Goal: Browse casually

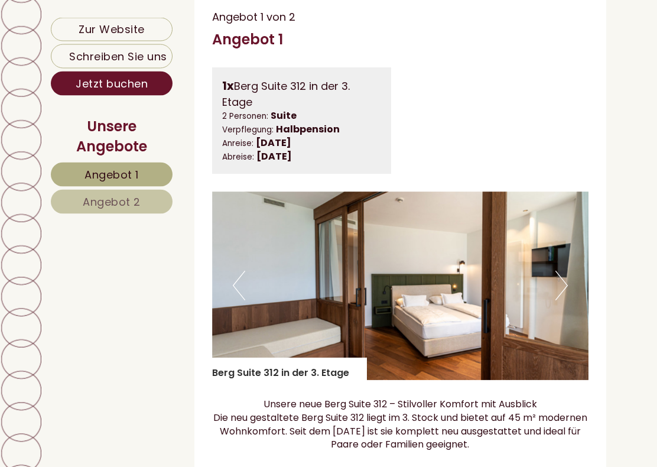
scroll to position [644, 0]
click at [566, 300] on button "Next" at bounding box center [562, 286] width 12 height 30
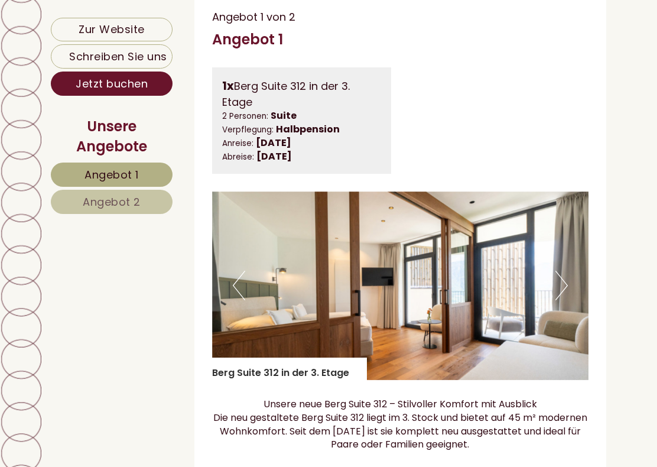
click at [567, 300] on button "Next" at bounding box center [562, 286] width 12 height 30
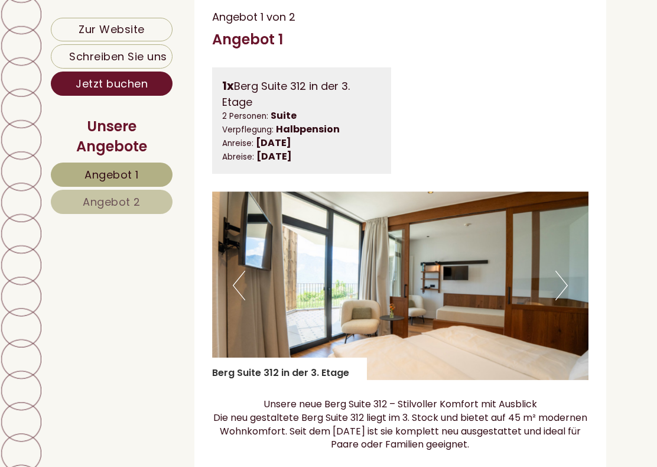
click at [571, 316] on img at bounding box center [400, 285] width 377 height 189
click at [567, 300] on button "Next" at bounding box center [562, 286] width 12 height 30
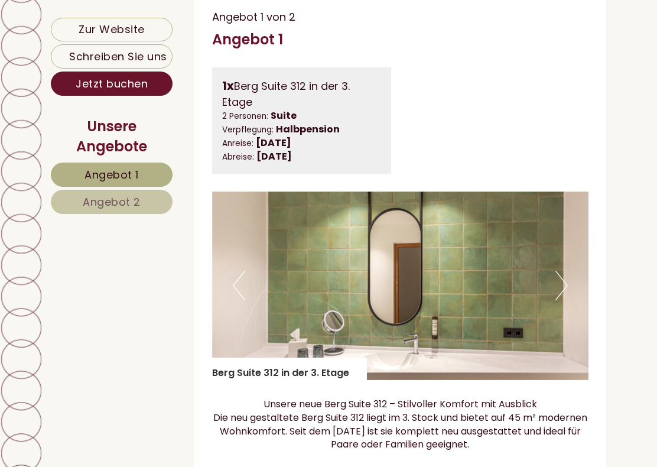
click at [573, 304] on img at bounding box center [400, 285] width 377 height 189
click at [556, 300] on button "Next" at bounding box center [562, 286] width 12 height 30
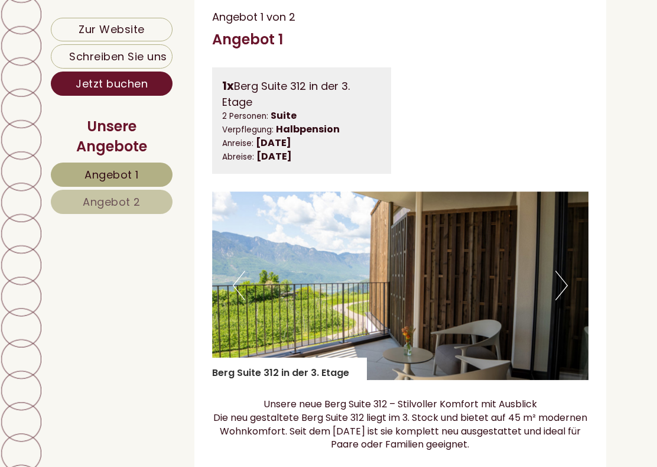
click at [563, 300] on button "Next" at bounding box center [562, 286] width 12 height 30
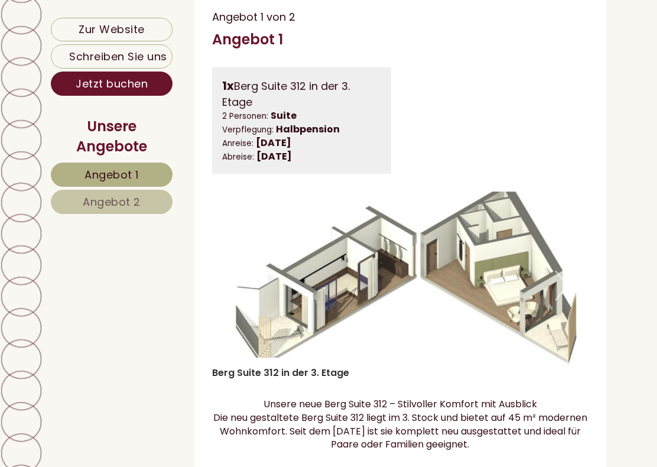
click at [559, 293] on button "Next" at bounding box center [562, 286] width 12 height 30
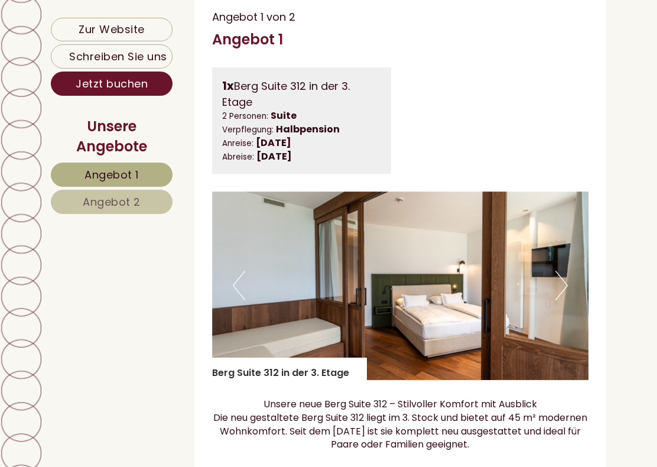
click at [570, 300] on img at bounding box center [400, 285] width 377 height 189
click at [572, 307] on img at bounding box center [400, 285] width 377 height 189
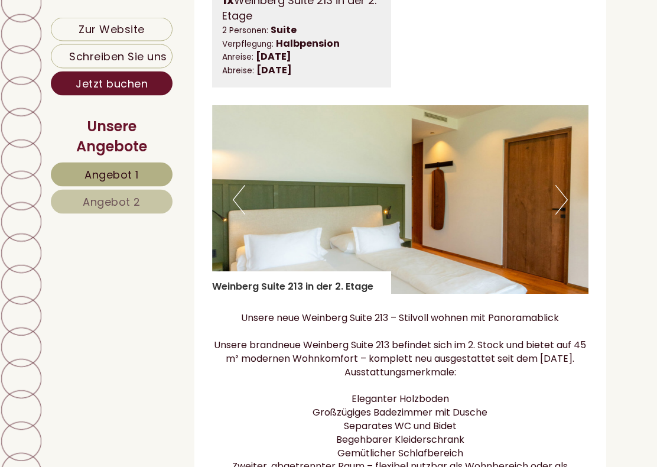
scroll to position [1659, 0]
click at [573, 232] on img at bounding box center [400, 199] width 377 height 189
click at [576, 232] on img at bounding box center [400, 199] width 377 height 189
click at [563, 215] on button "Next" at bounding box center [562, 200] width 12 height 30
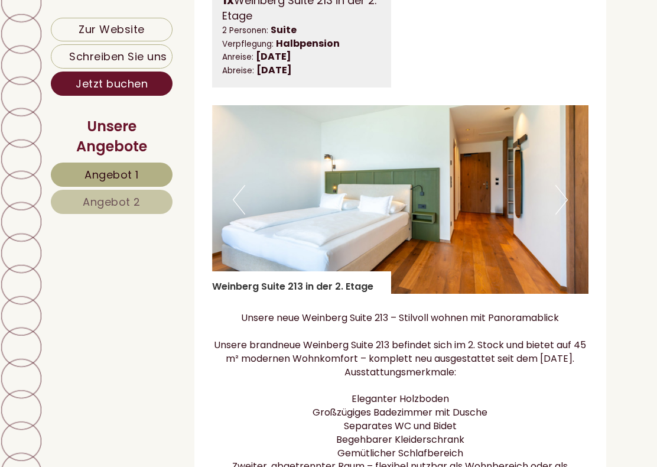
click at [567, 215] on button "Next" at bounding box center [562, 200] width 12 height 30
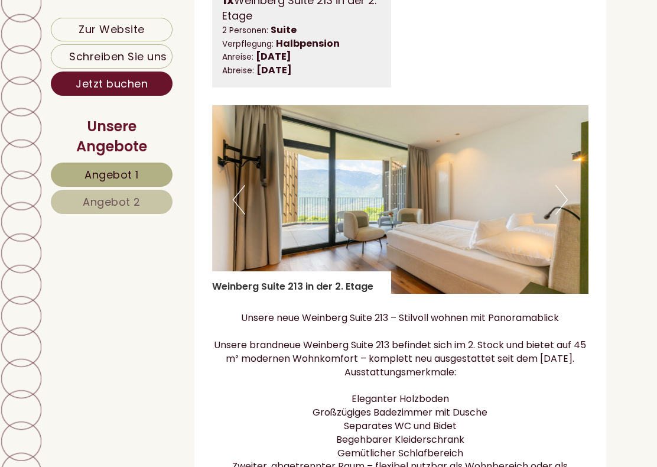
click at [565, 215] on button "Next" at bounding box center [562, 200] width 12 height 30
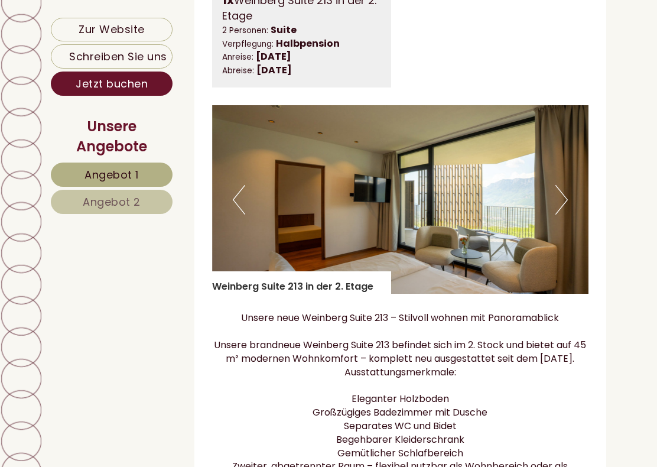
click at [570, 225] on img at bounding box center [400, 199] width 377 height 189
click at [563, 215] on button "Next" at bounding box center [562, 200] width 12 height 30
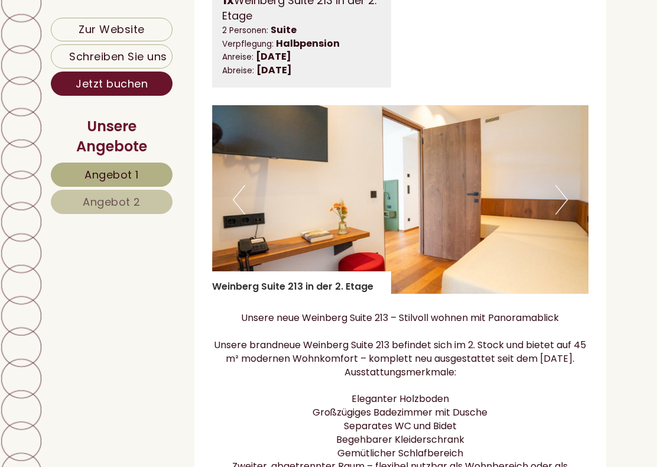
click at [567, 215] on button "Next" at bounding box center [562, 200] width 12 height 30
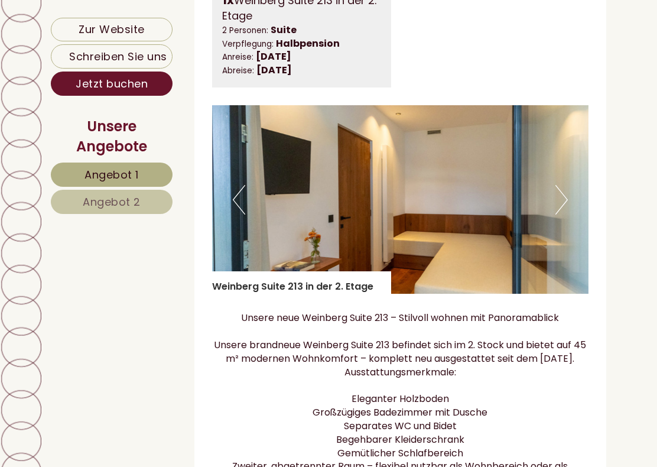
click at [564, 215] on button "Next" at bounding box center [562, 200] width 12 height 30
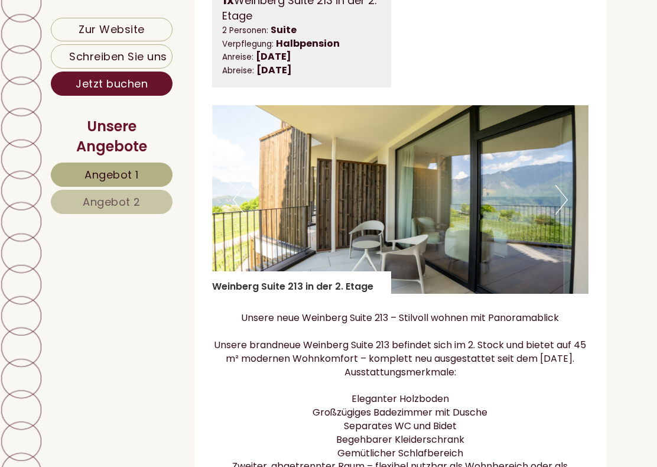
click at [564, 215] on button "Next" at bounding box center [562, 200] width 12 height 30
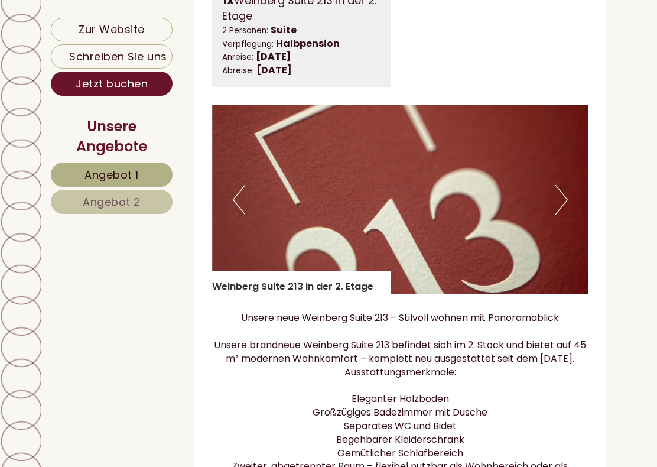
click at [567, 215] on button "Next" at bounding box center [562, 200] width 12 height 30
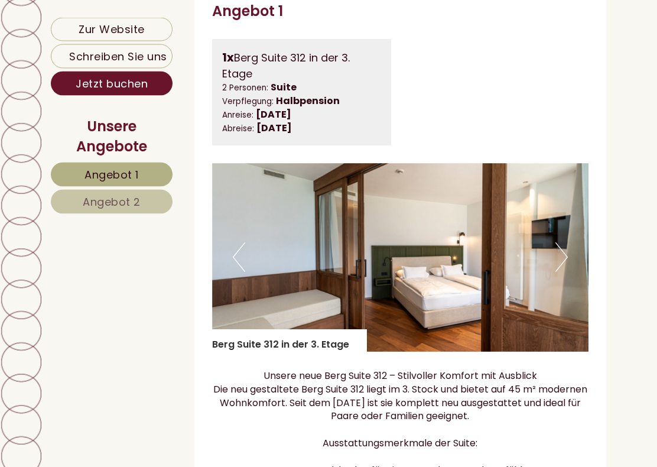
scroll to position [673, 0]
click at [564, 265] on button "Next" at bounding box center [562, 257] width 12 height 30
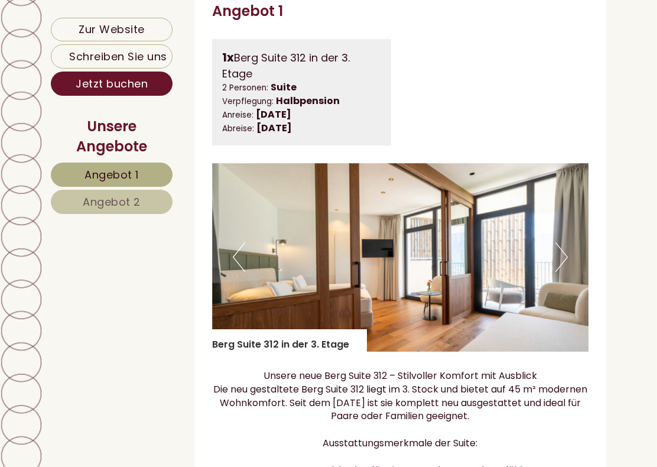
click at [563, 272] on button "Next" at bounding box center [562, 257] width 12 height 30
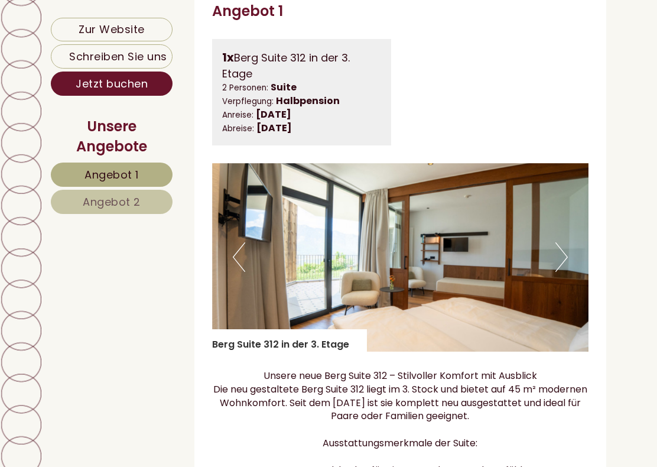
click at [564, 267] on button "Next" at bounding box center [562, 257] width 12 height 30
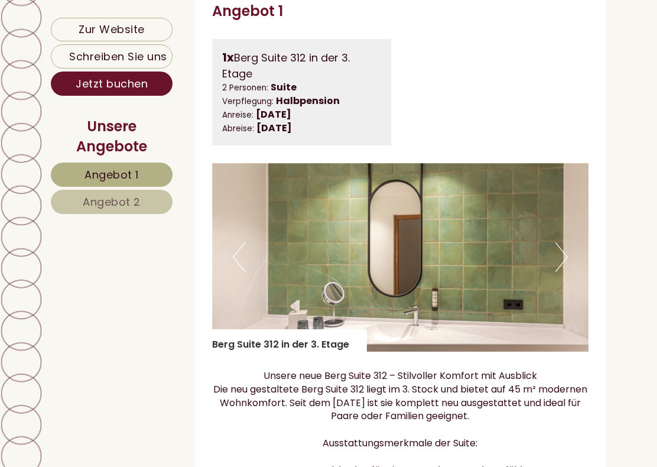
click at [561, 269] on button "Next" at bounding box center [562, 257] width 12 height 30
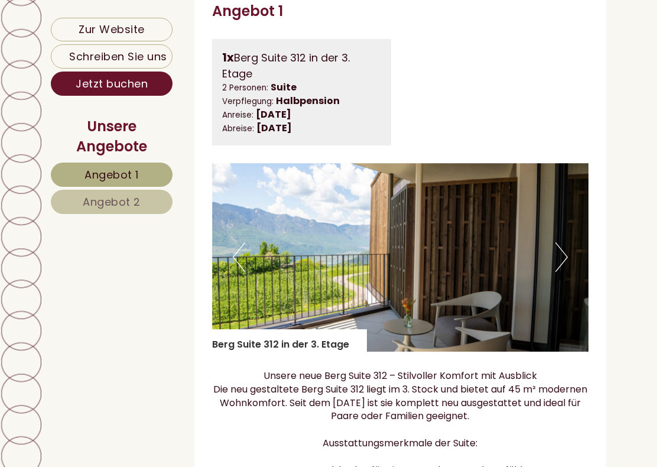
click at [565, 270] on button "Next" at bounding box center [562, 257] width 12 height 30
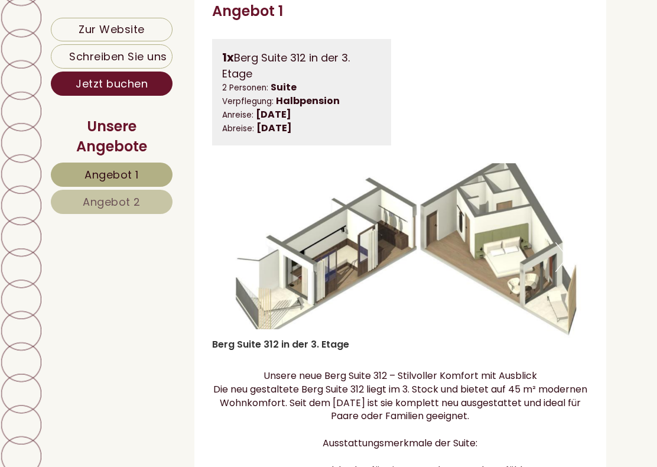
click at [569, 272] on img at bounding box center [400, 257] width 377 height 189
click at [571, 258] on img at bounding box center [400, 257] width 377 height 189
click at [560, 262] on button "Next" at bounding box center [562, 257] width 12 height 30
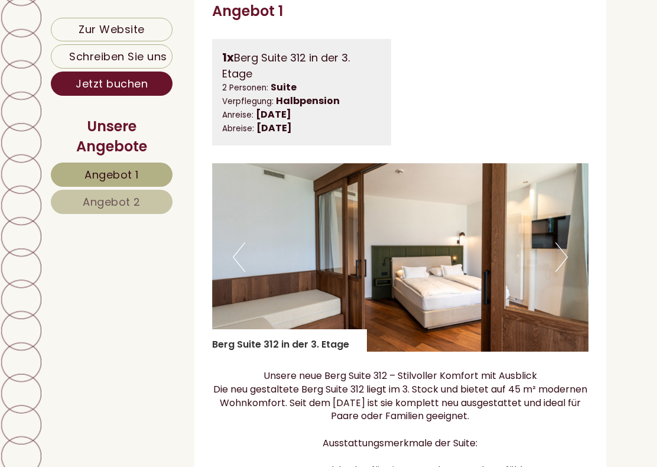
click at [561, 264] on button "Next" at bounding box center [562, 257] width 12 height 30
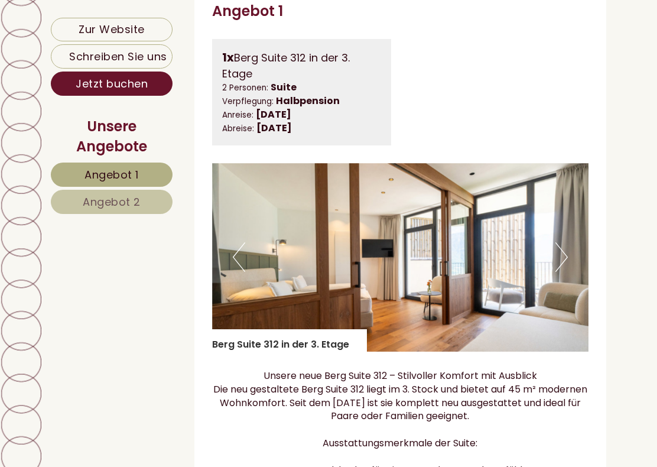
click at [559, 267] on button "Next" at bounding box center [562, 257] width 12 height 30
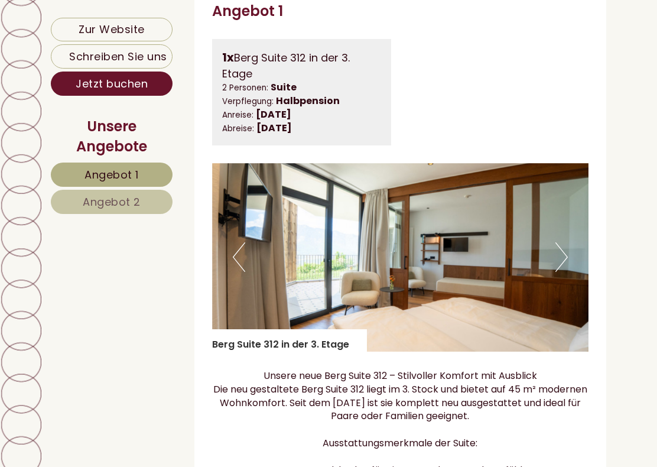
click at [560, 266] on button "Next" at bounding box center [562, 257] width 12 height 30
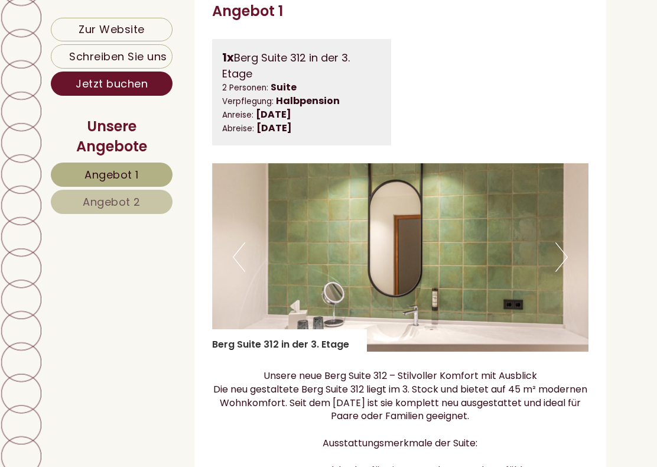
click at [564, 268] on button "Next" at bounding box center [562, 257] width 12 height 30
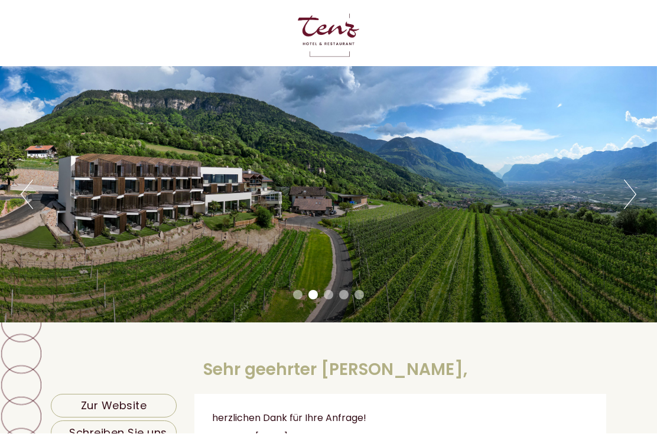
scroll to position [36, 0]
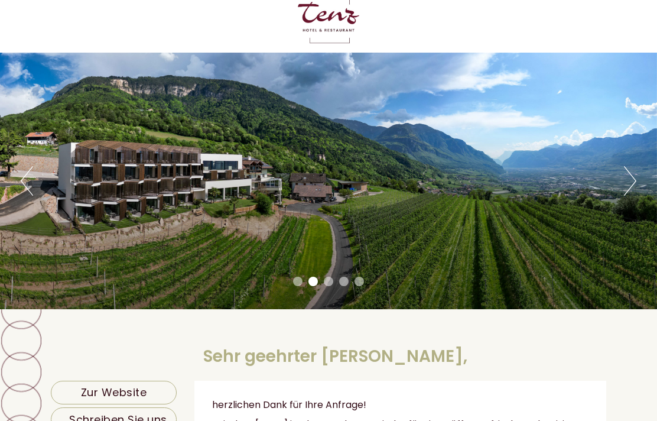
click at [626, 183] on button "Next" at bounding box center [630, 181] width 12 height 30
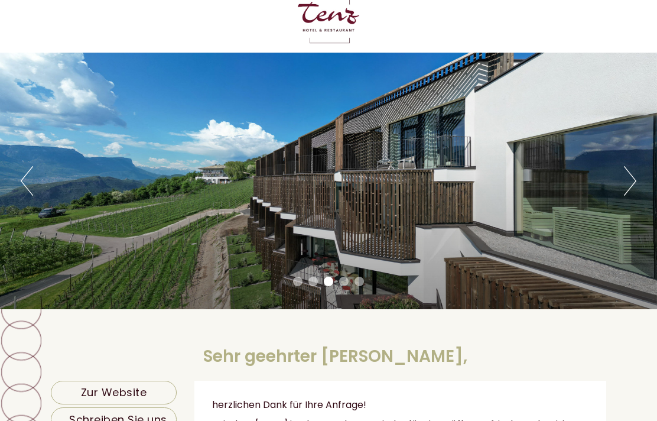
click at [627, 178] on button "Next" at bounding box center [630, 181] width 12 height 30
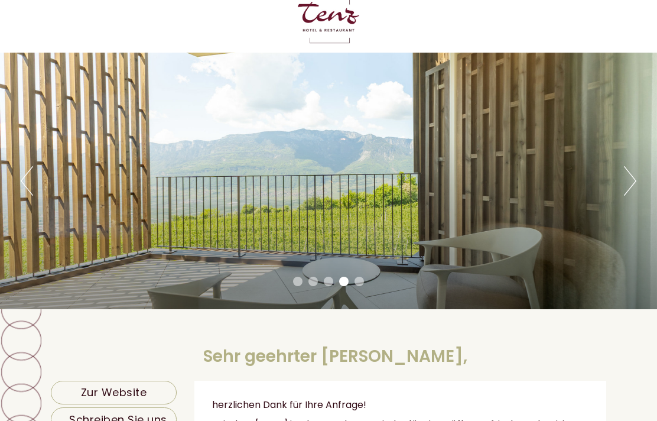
click at [630, 174] on button "Next" at bounding box center [630, 181] width 12 height 30
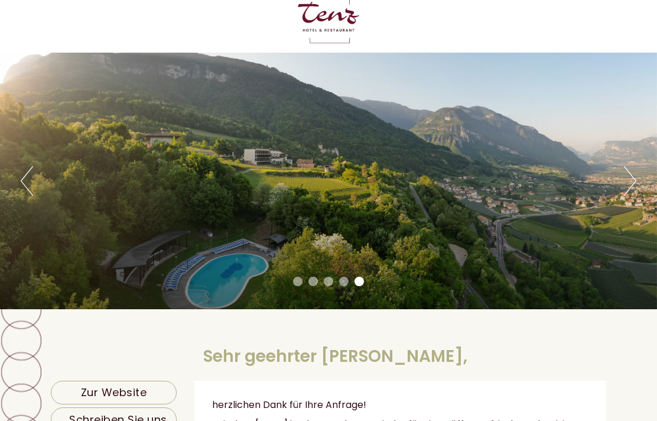
click at [631, 177] on button "Next" at bounding box center [630, 181] width 12 height 30
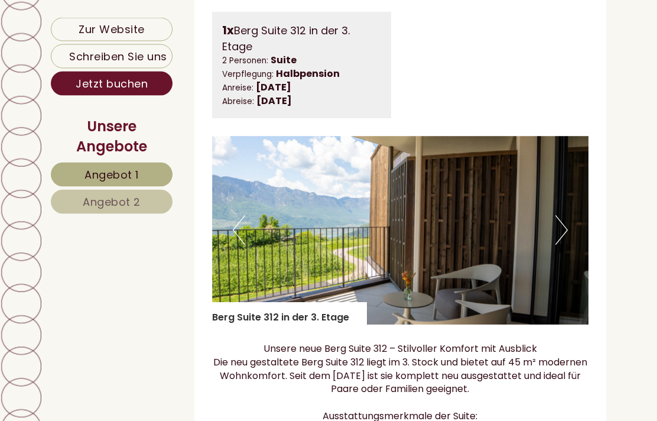
scroll to position [700, 0]
